Goal: Find specific page/section: Find specific page/section

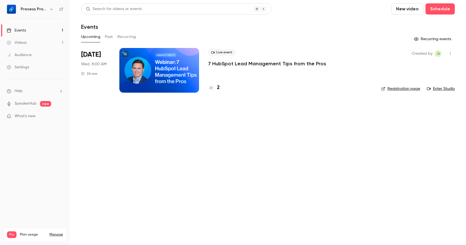
click at [249, 65] on p "7 HubSpot Lead Management Tips from the Pros" at bounding box center [267, 63] width 118 height 7
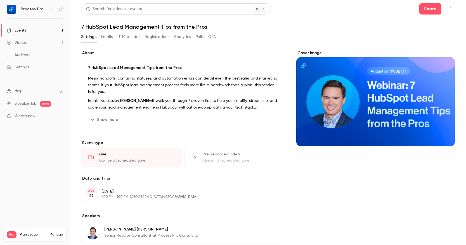
click at [107, 38] on button "Emails" at bounding box center [107, 36] width 12 height 9
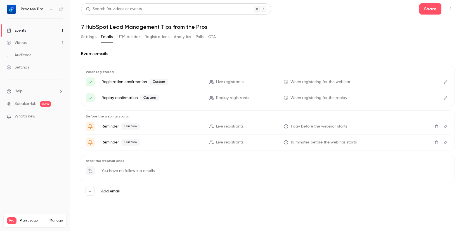
click at [33, 32] on link "Events 1" at bounding box center [35, 30] width 70 height 12
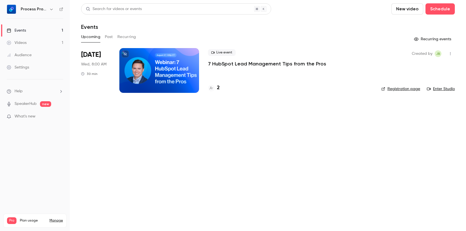
click at [438, 88] on link "Enter Studio" at bounding box center [441, 89] width 28 height 6
click at [450, 54] on icon "button" at bounding box center [450, 53] width 1 height 3
click at [425, 133] on div at bounding box center [233, 115] width 466 height 231
click at [438, 91] on link "Enter Studio" at bounding box center [441, 89] width 28 height 6
